Goal: Navigation & Orientation: Understand site structure

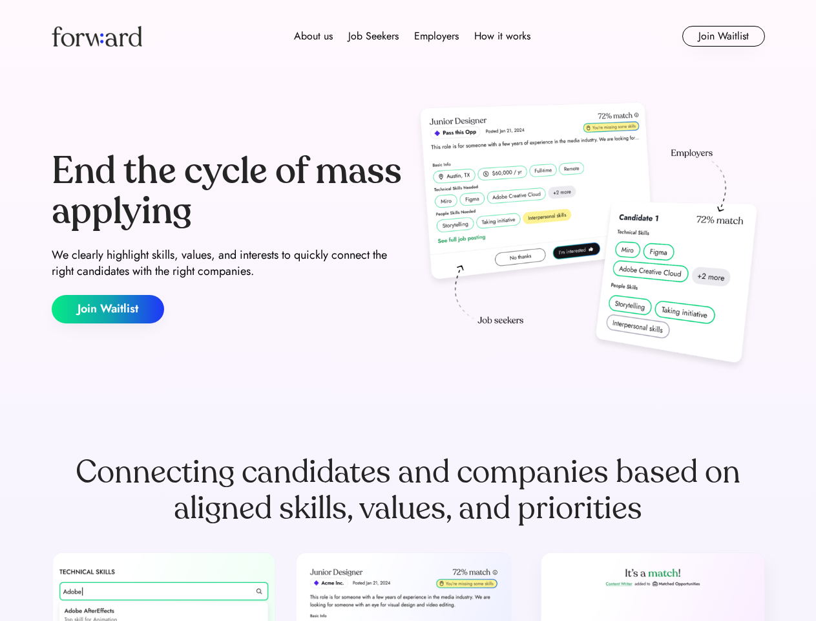
click at [408, 310] on div "End the cycle of mass applying We clearly highlight skills, values, and interes…" at bounding box center [409, 237] width 714 height 278
click at [409, 36] on div "About us Job Seekers Employers How it works" at bounding box center [412, 36] width 509 height 16
click at [97, 36] on img at bounding box center [97, 36] width 90 height 21
click at [412, 36] on div "About us Job Seekers Employers How it works" at bounding box center [412, 36] width 509 height 16
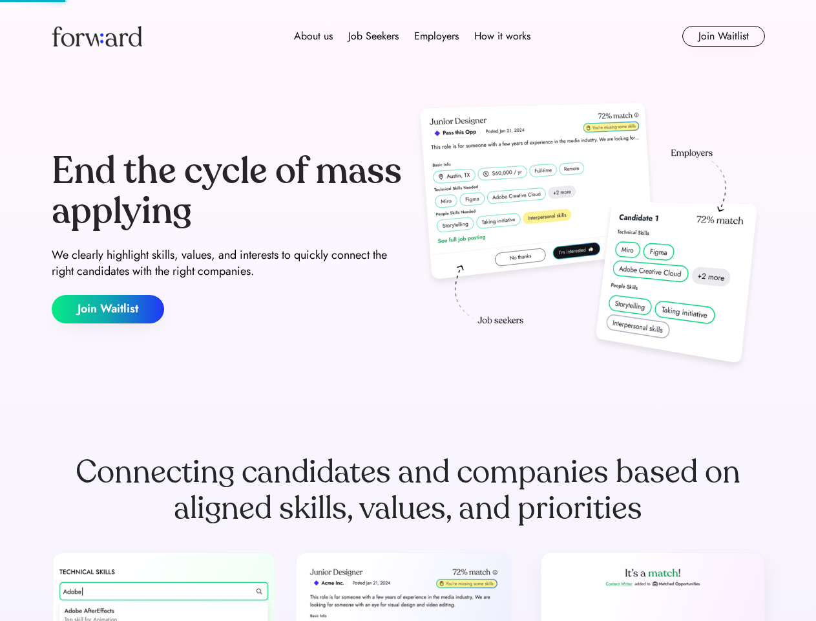
click at [313, 36] on div "About us" at bounding box center [313, 36] width 39 height 16
click at [374, 36] on div "Job Seekers" at bounding box center [373, 36] width 50 height 16
click at [436, 36] on div "Employers" at bounding box center [436, 36] width 45 height 16
click at [502, 36] on div "How it works" at bounding box center [502, 36] width 56 height 16
click at [723, 36] on button "Join Waitlist" at bounding box center [724, 36] width 83 height 21
